Goal: Find specific page/section

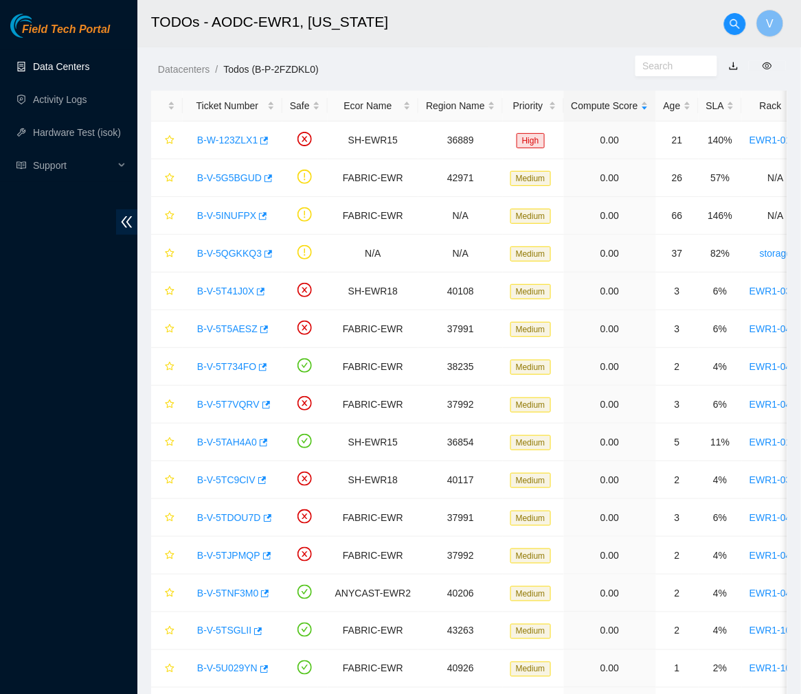
click at [69, 67] on link "Data Centers" at bounding box center [61, 66] width 56 height 11
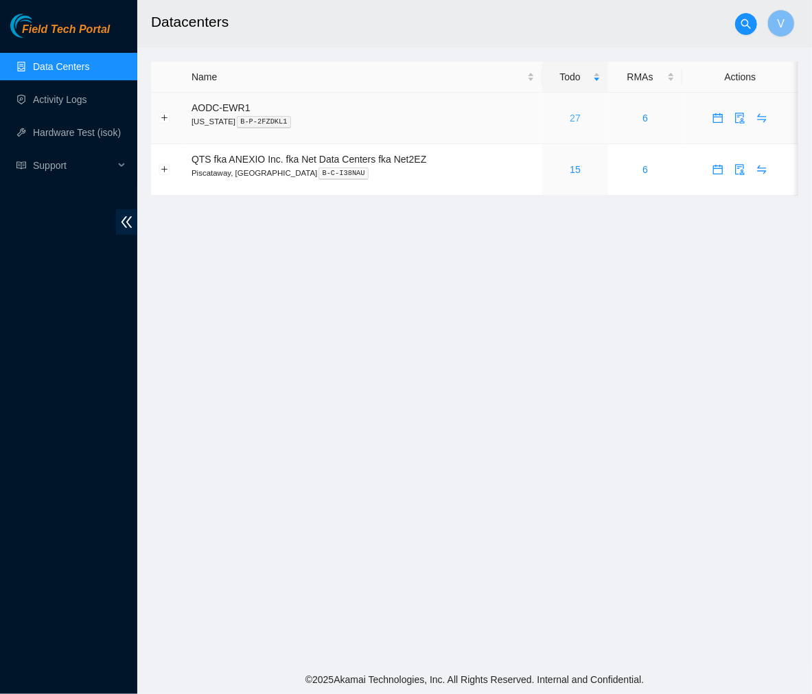
click at [572, 117] on link "27" at bounding box center [575, 118] width 11 height 11
